Goal: Task Accomplishment & Management: Use online tool/utility

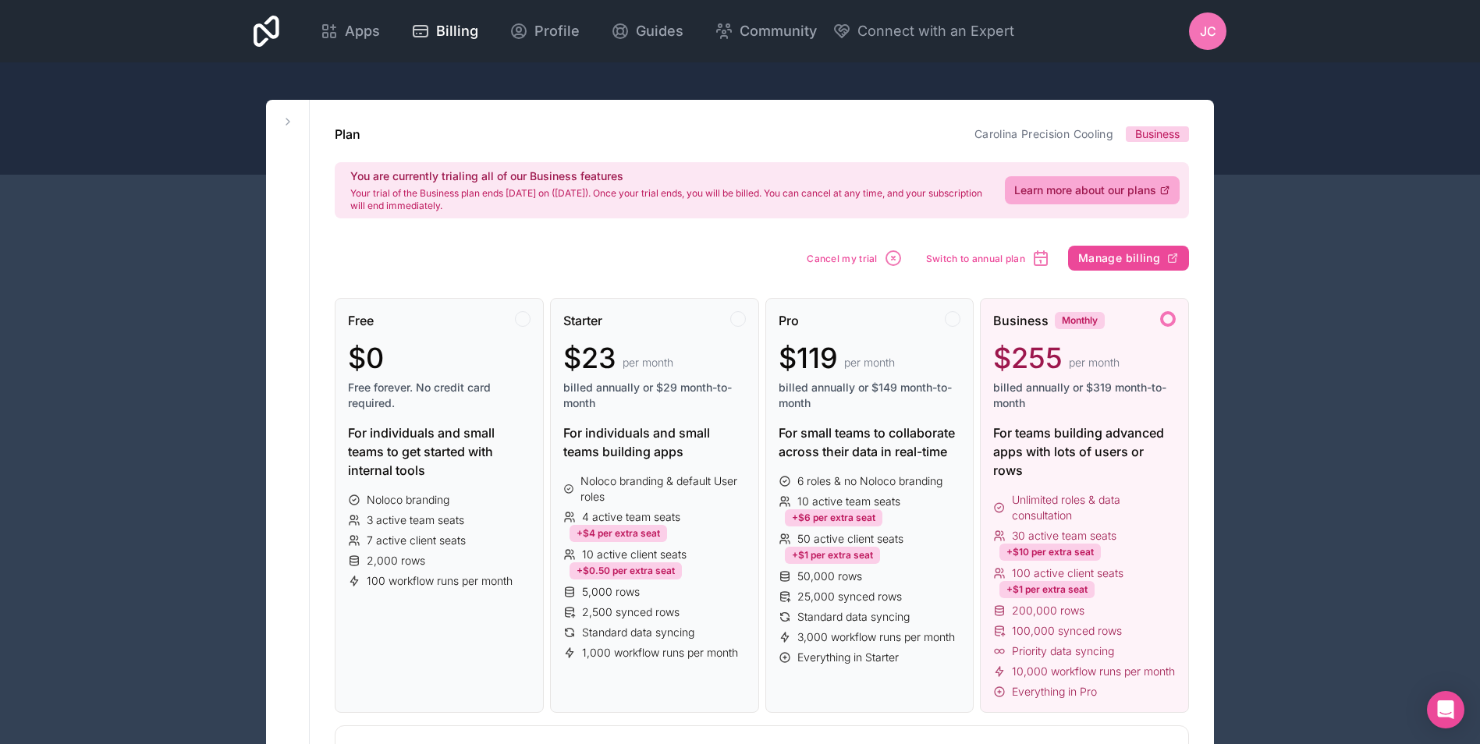
click at [261, 27] on icon at bounding box center [266, 31] width 26 height 31
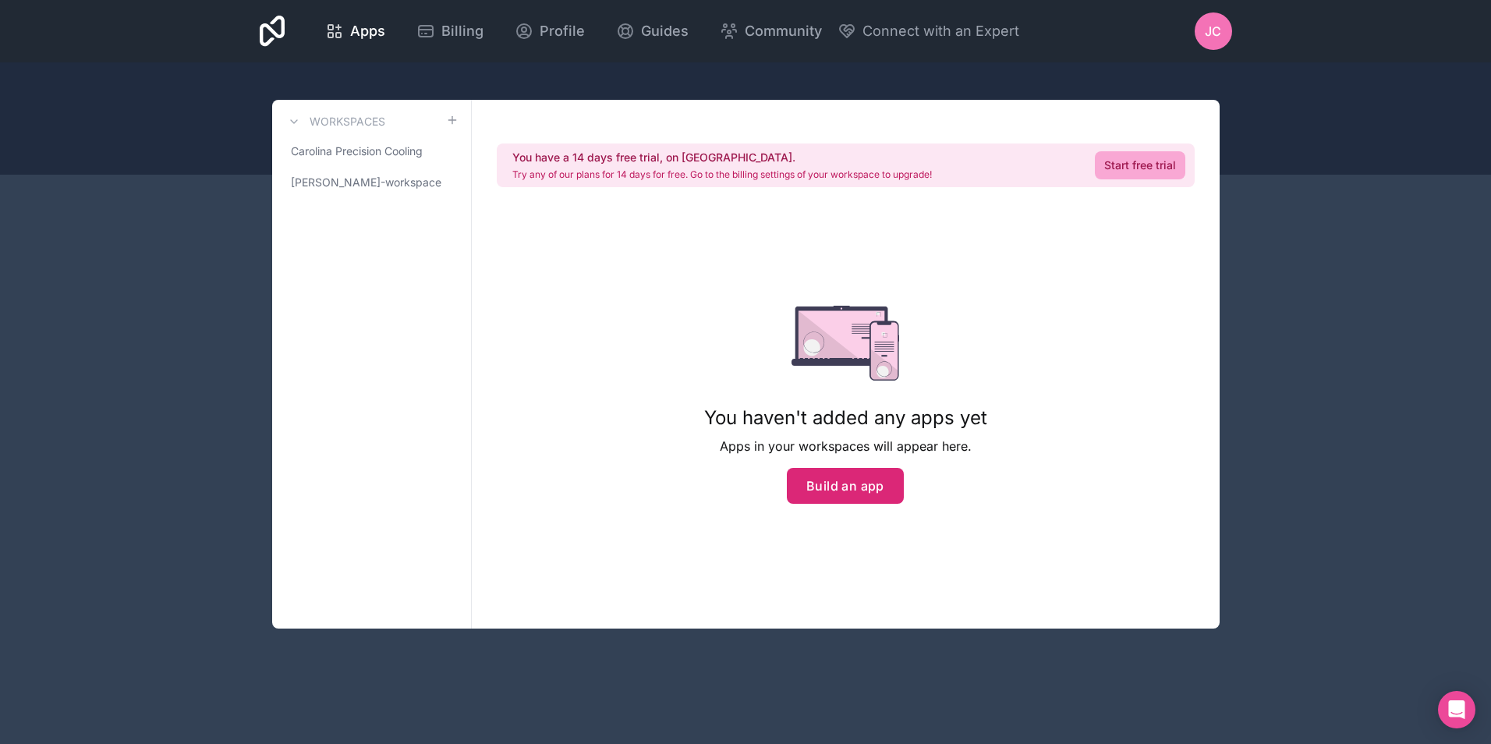
click at [821, 480] on button "Build an app" at bounding box center [845, 486] width 117 height 36
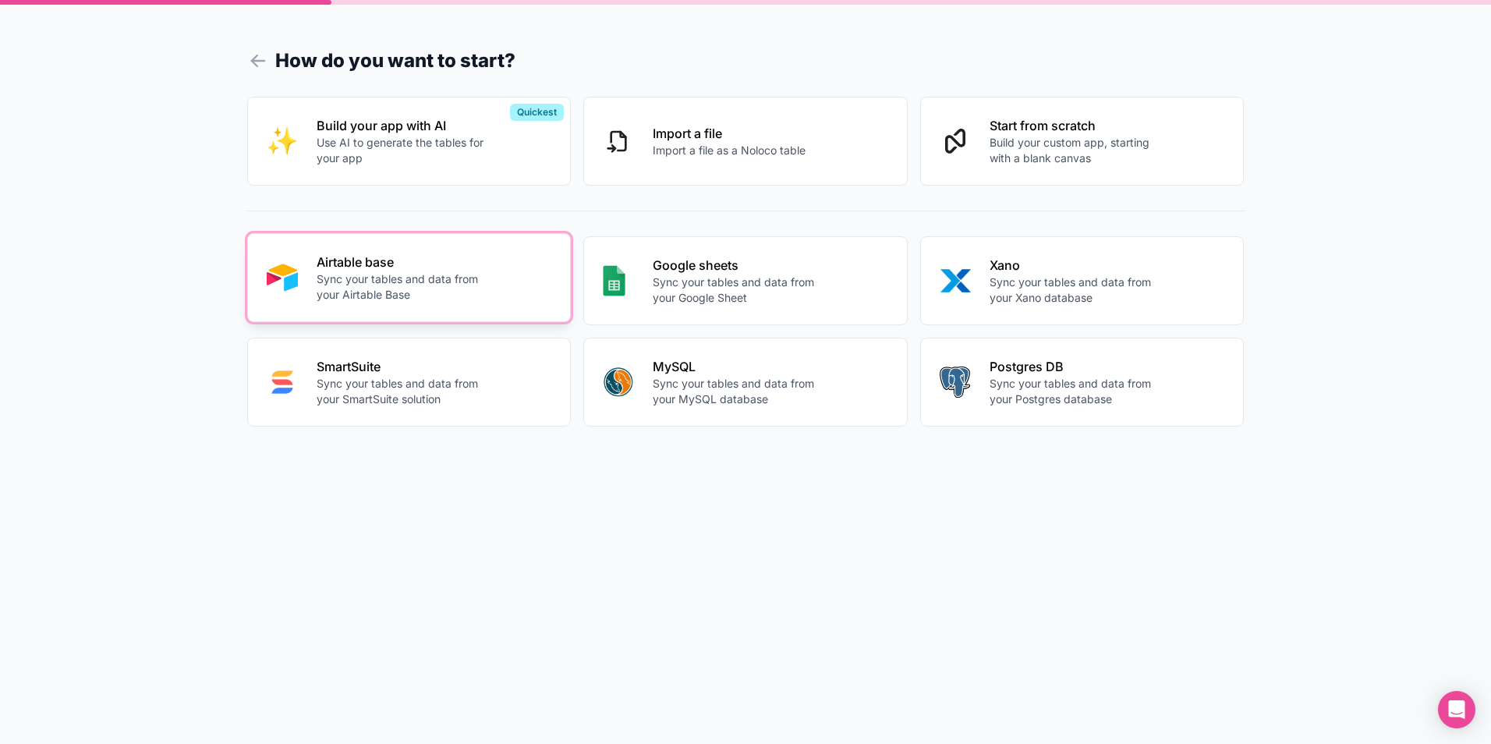
click at [481, 288] on p "Sync your tables and data from your Airtable Base" at bounding box center [403, 286] width 173 height 31
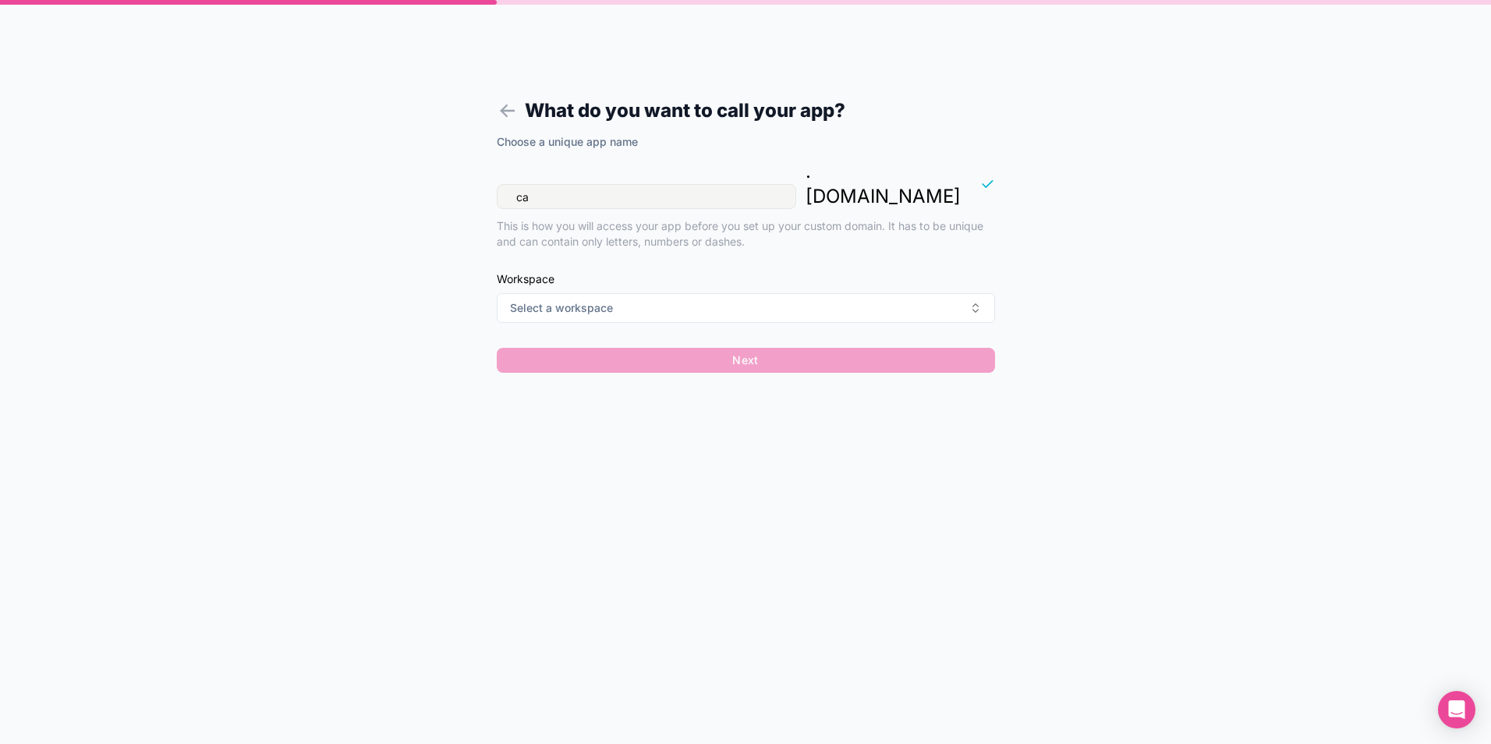
type input "c"
type input "precisionops"
click at [720, 293] on button "Select a workspace" at bounding box center [746, 308] width 498 height 30
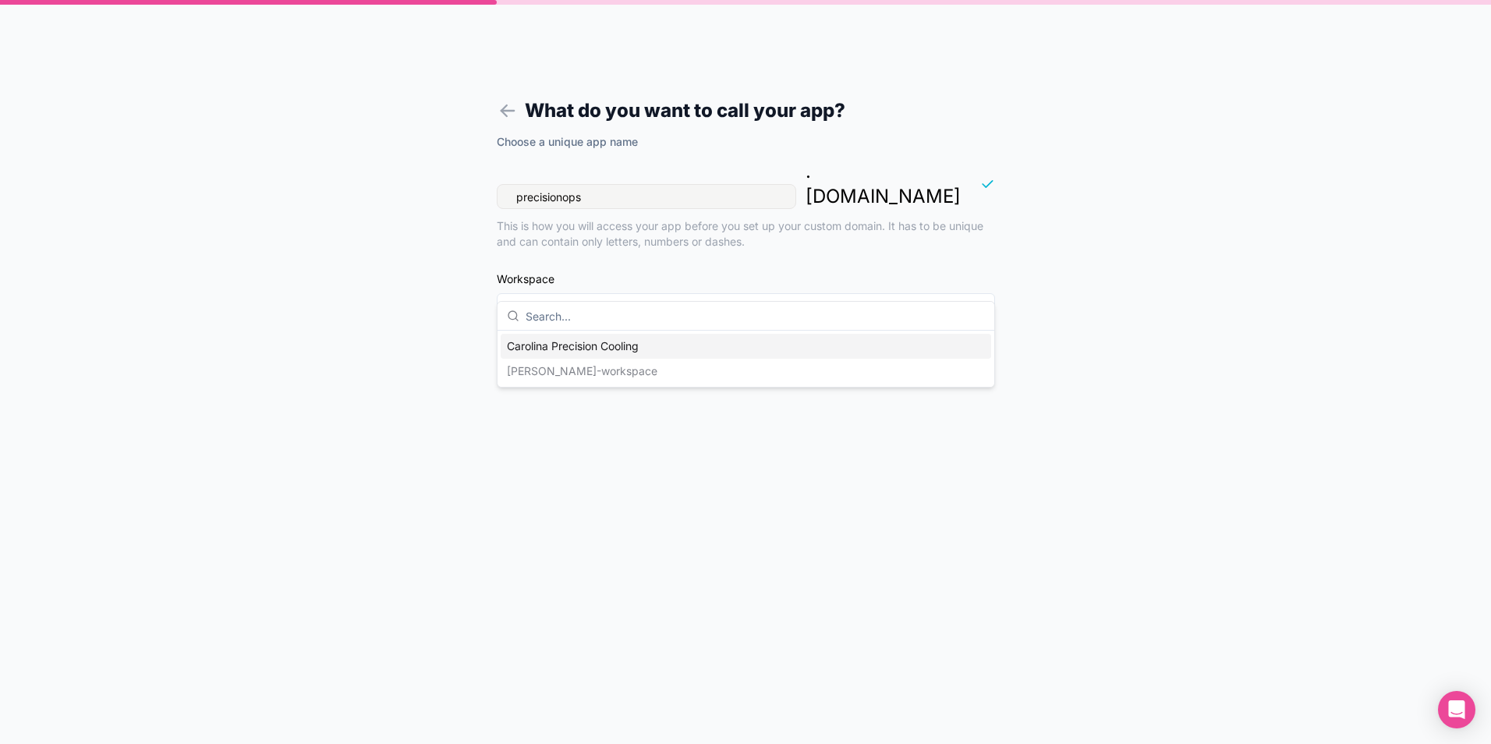
click at [610, 350] on div "Carolina Precision Cooling" at bounding box center [746, 346] width 491 height 25
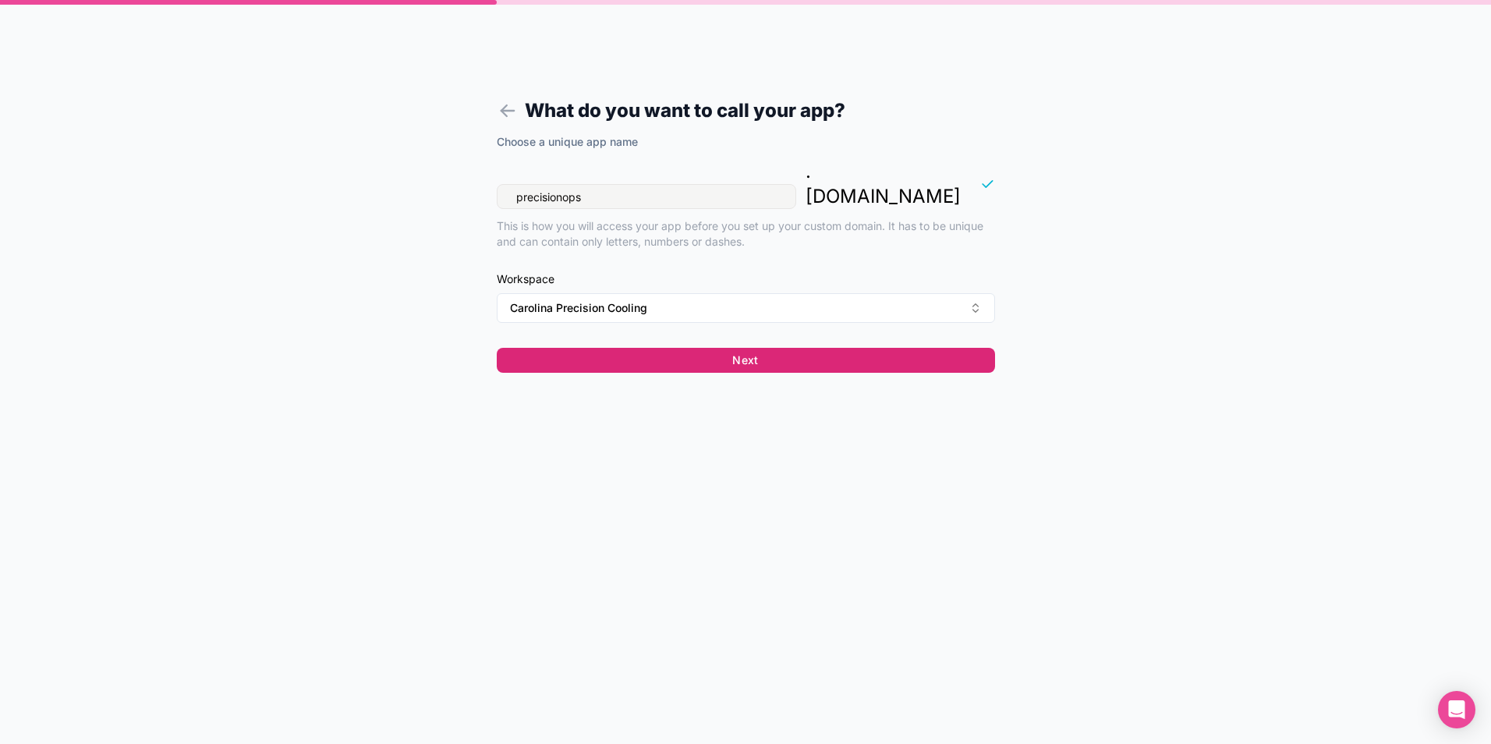
click at [755, 348] on button "Next" at bounding box center [746, 360] width 498 height 25
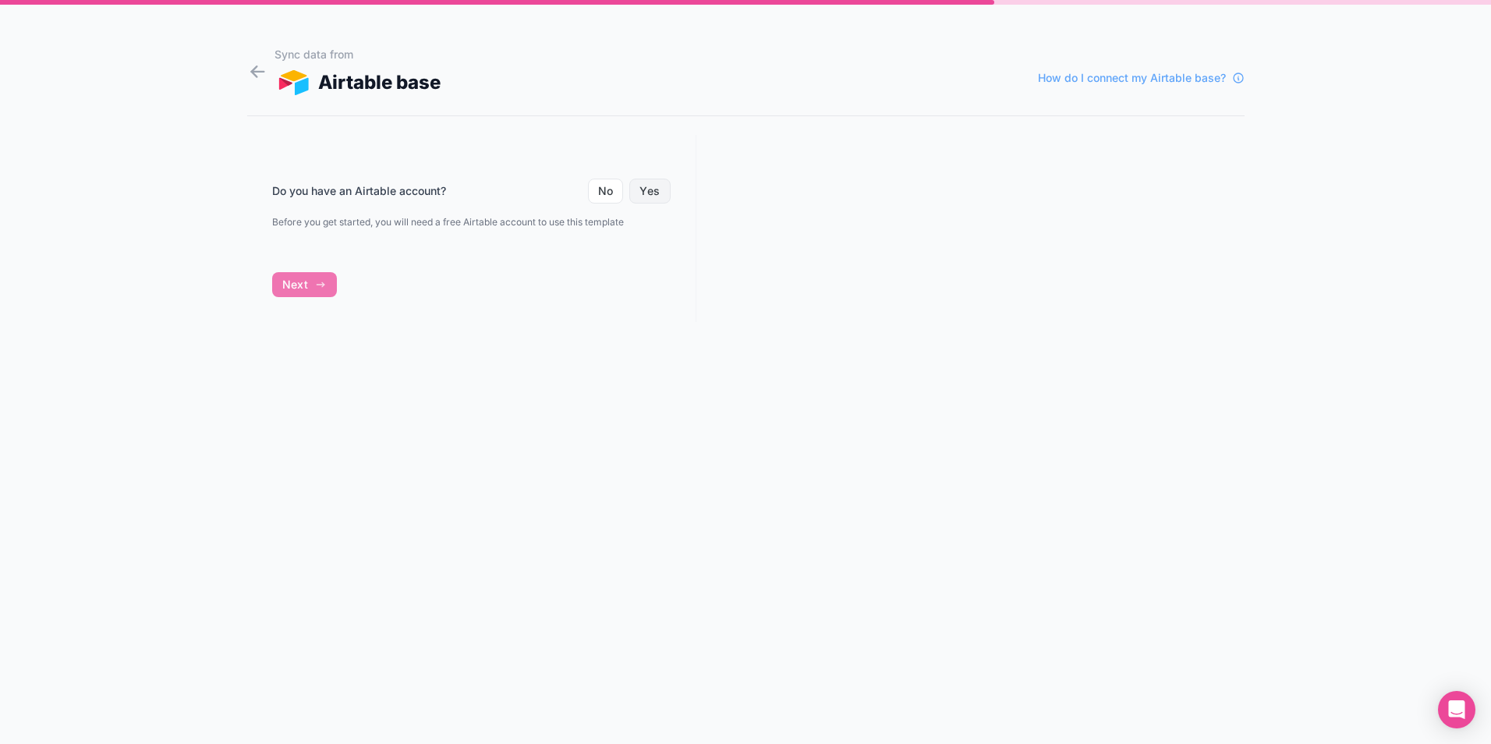
click at [645, 194] on button "Yes" at bounding box center [649, 191] width 41 height 25
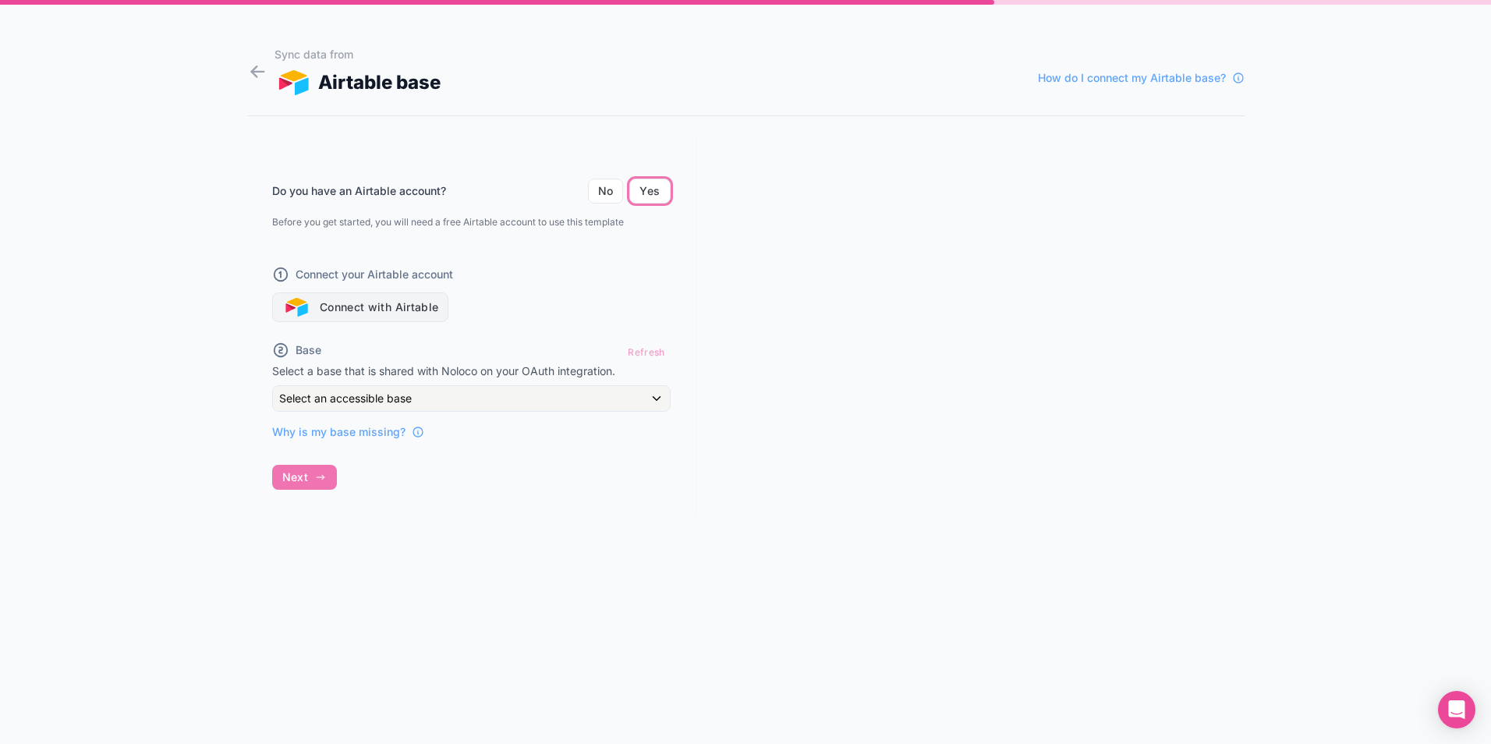
click at [391, 303] on button "Connect with Airtable" at bounding box center [360, 307] width 177 height 30
click at [393, 302] on button "Connect with Airtable" at bounding box center [360, 307] width 177 height 30
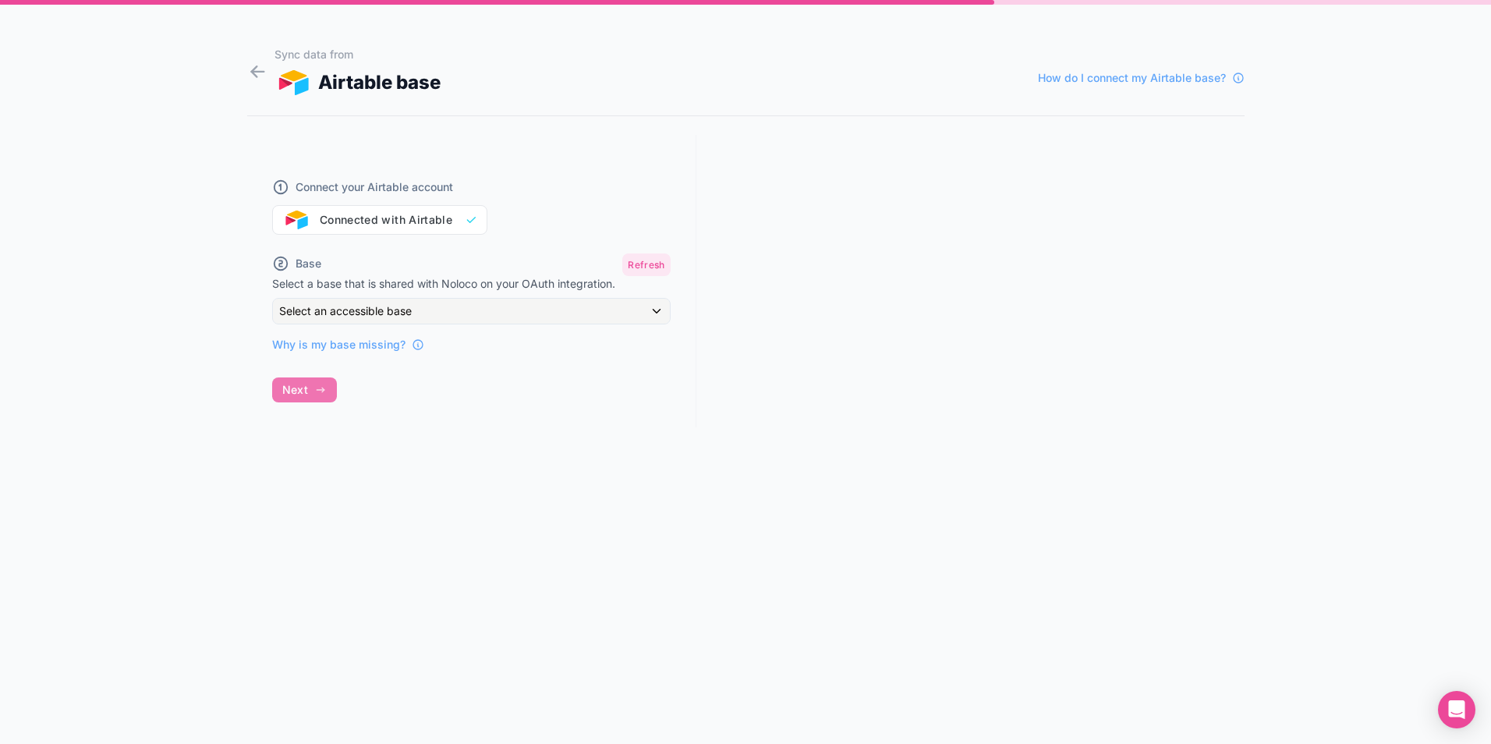
click at [635, 263] on button "Refresh" at bounding box center [646, 264] width 48 height 23
click at [647, 310] on div "Select an accessible base" at bounding box center [471, 311] width 397 height 25
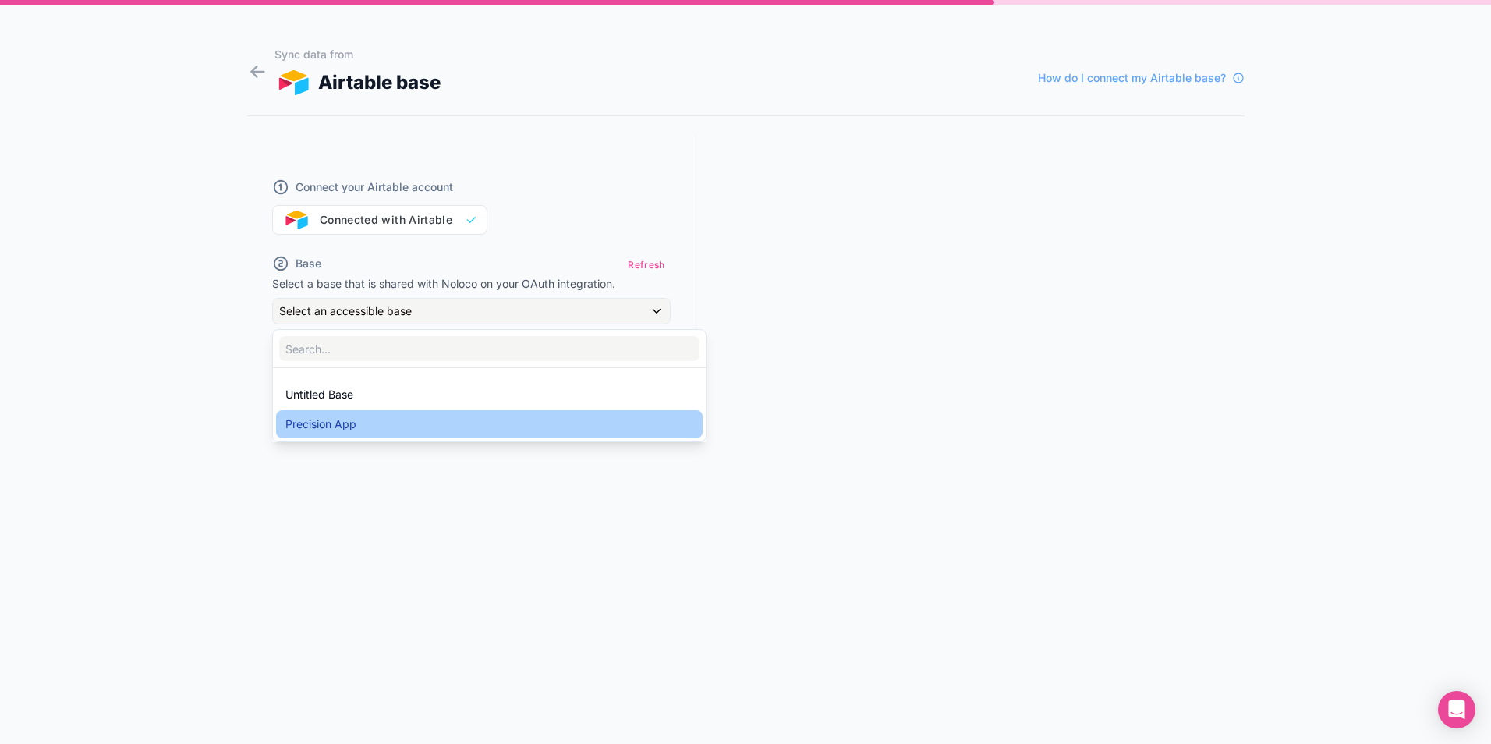
click at [364, 427] on div "Precision App" at bounding box center [489, 424] width 408 height 19
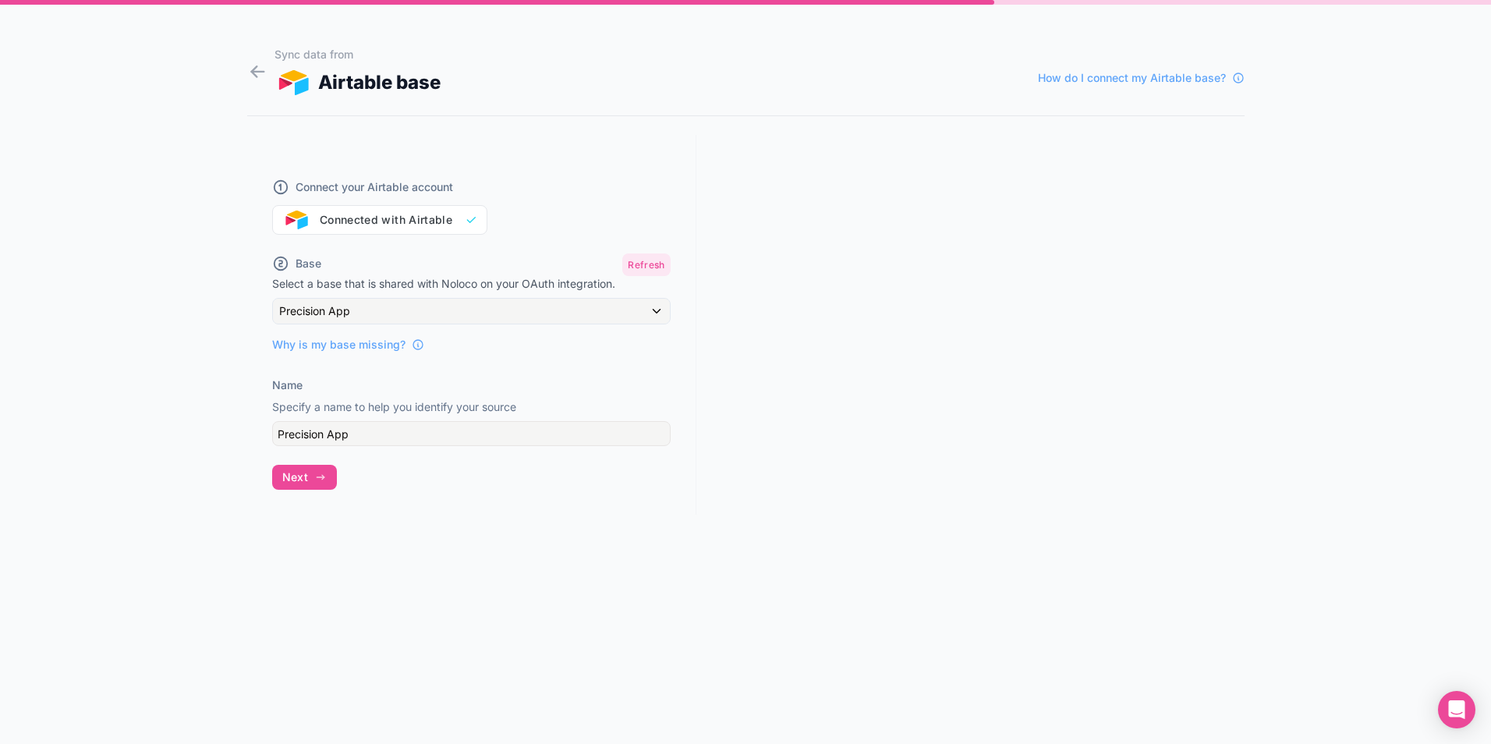
click at [643, 258] on button "Refresh" at bounding box center [646, 264] width 48 height 23
click at [656, 306] on div "Select an accessible base" at bounding box center [471, 311] width 397 height 25
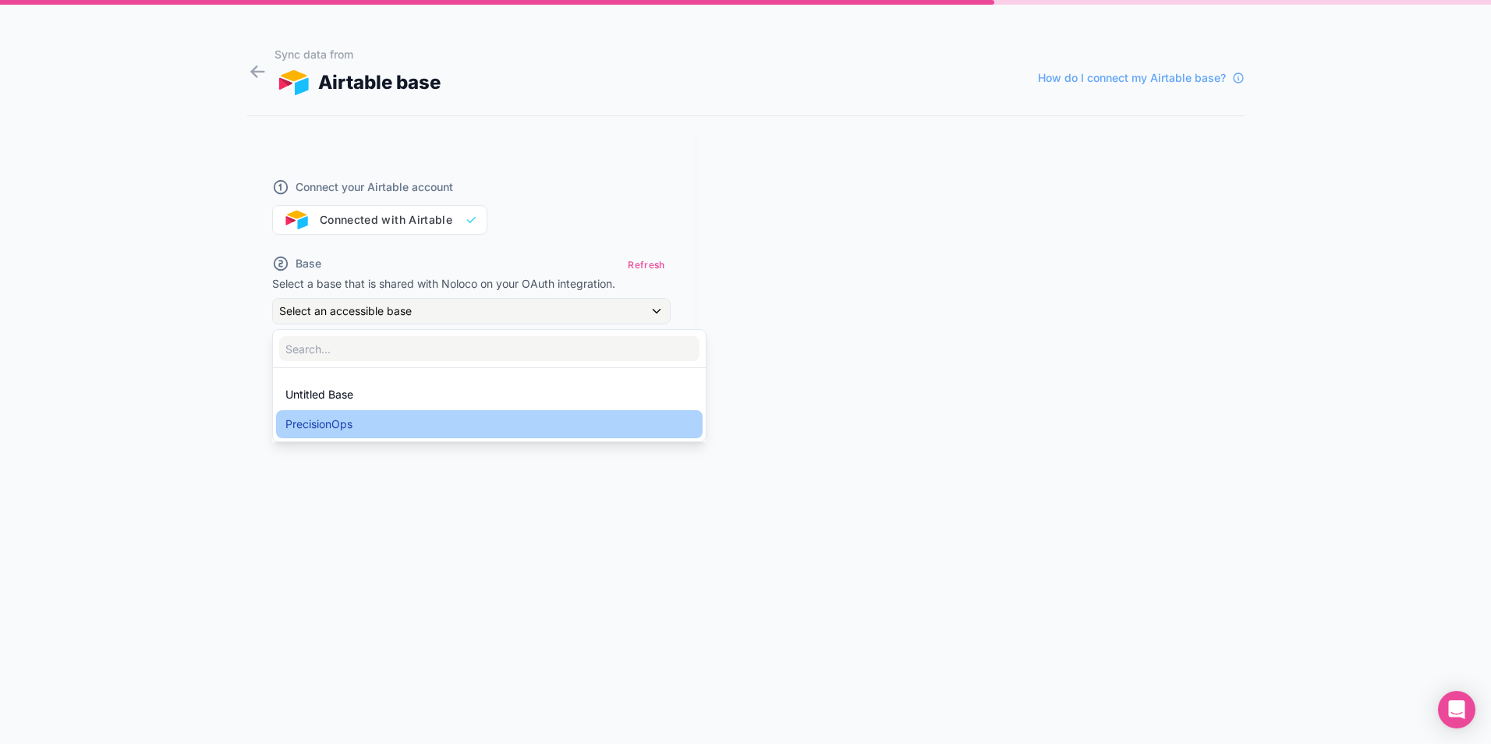
click at [327, 423] on span "PrecisionOps" at bounding box center [318, 424] width 67 height 19
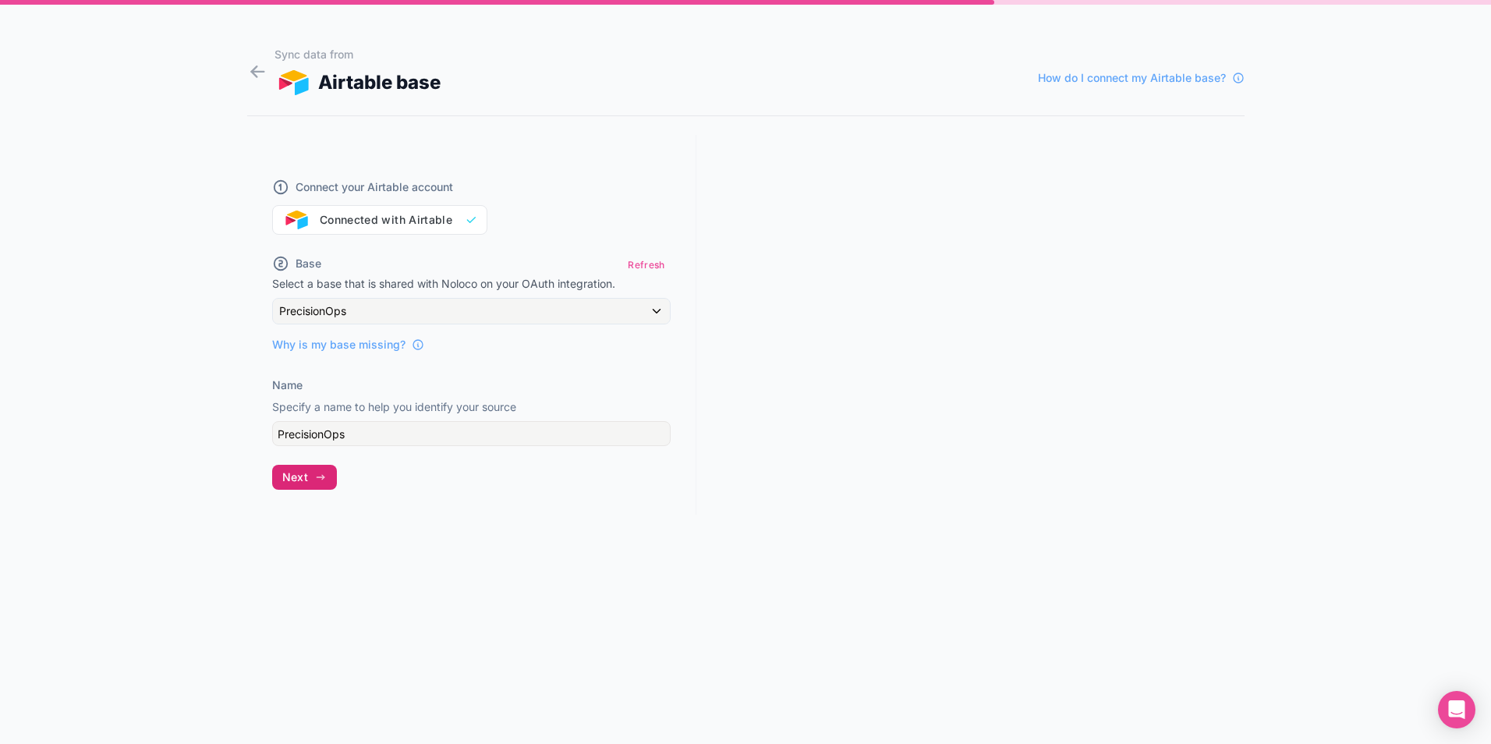
click at [322, 481] on icon "button" at bounding box center [320, 477] width 12 height 12
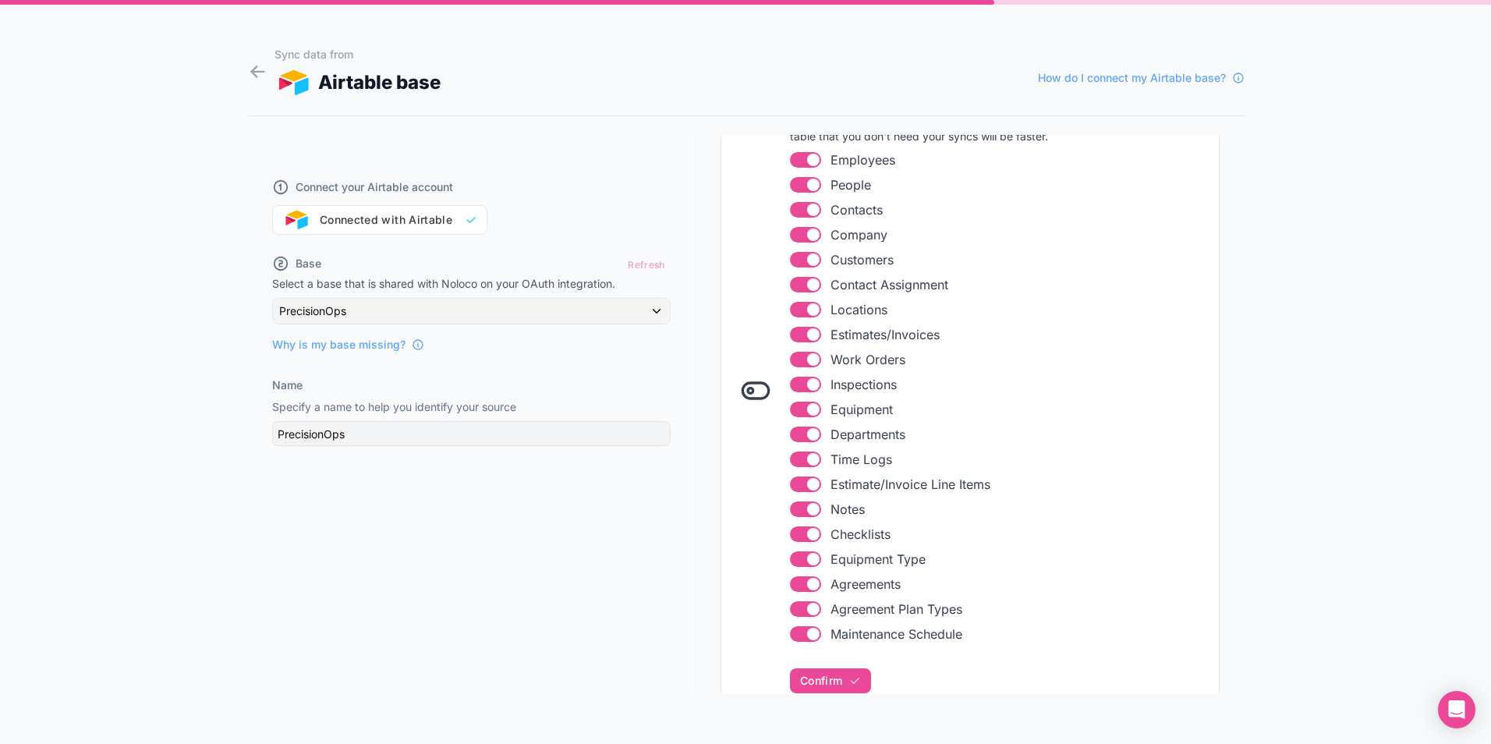
scroll to position [314, 0]
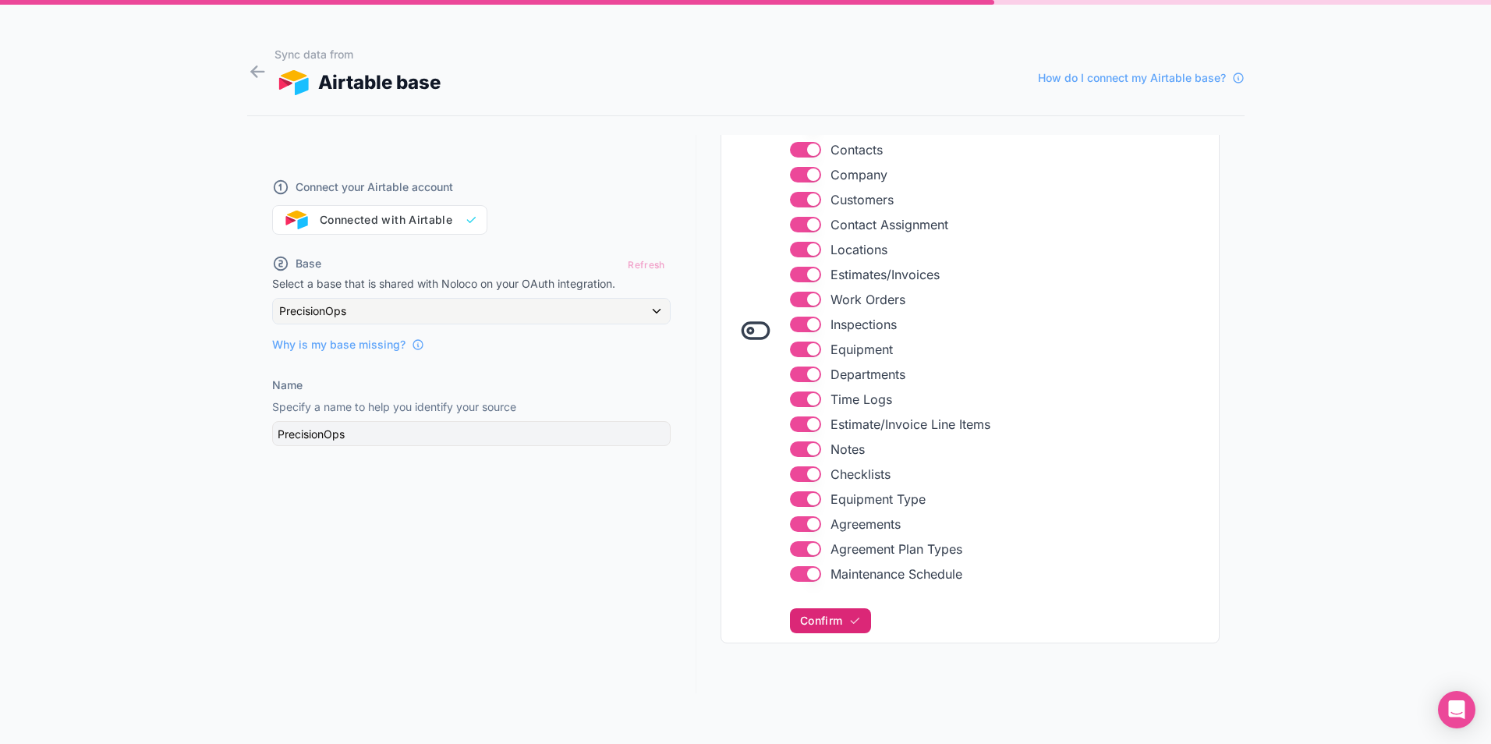
click at [793, 619] on button "Confirm" at bounding box center [830, 620] width 81 height 25
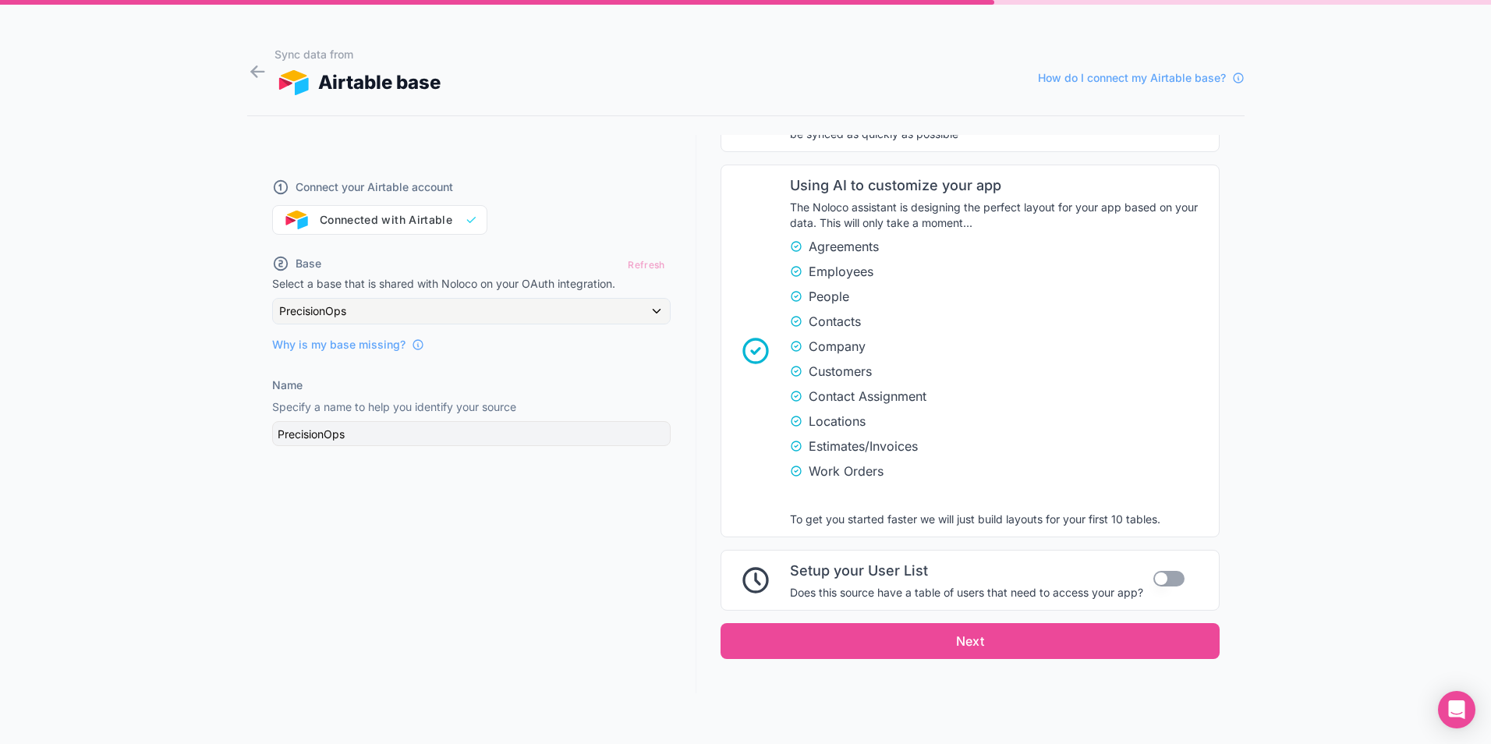
scroll to position [983, 0]
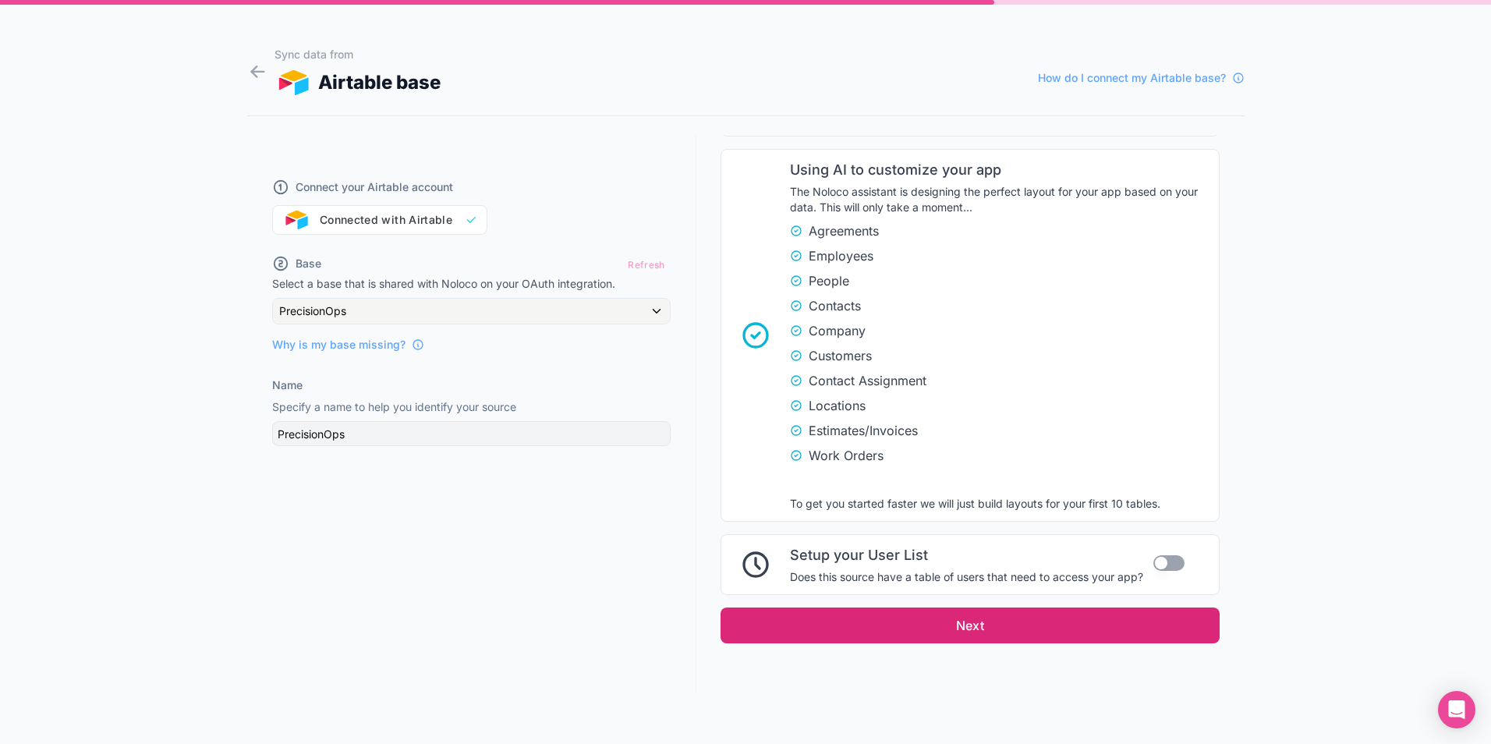
click at [941, 635] on button "Next" at bounding box center [970, 626] width 499 height 36
